Goal: Information Seeking & Learning: Learn about a topic

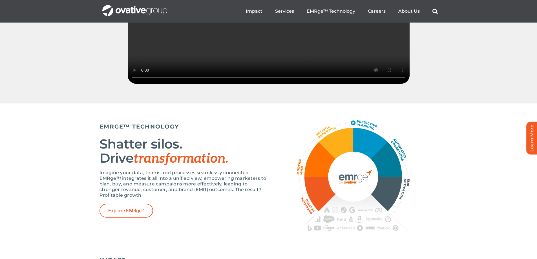
scroll to position [902, 0]
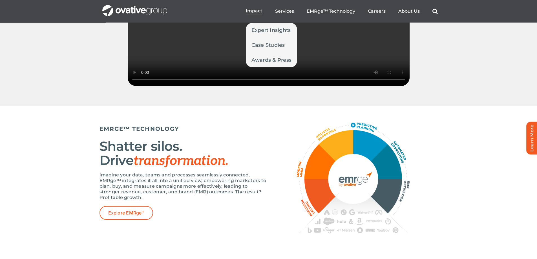
click at [255, 13] on span "Impact" at bounding box center [254, 11] width 17 height 6
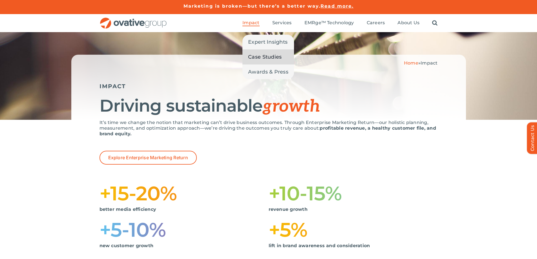
click at [258, 55] on span "Case Studies" at bounding box center [265, 57] width 34 height 8
